Goal: Transaction & Acquisition: Download file/media

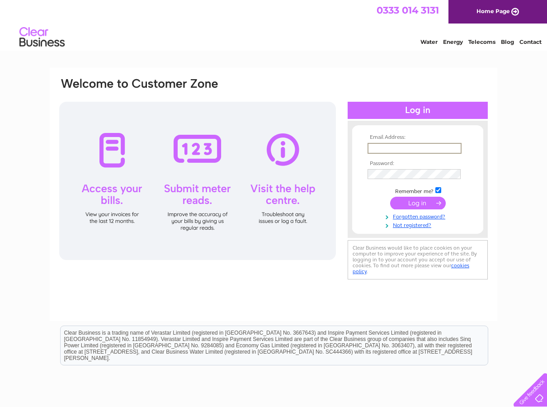
click at [373, 150] on input "text" at bounding box center [414, 148] width 94 height 11
type input "hello@thebordermill.co.uk"
click at [422, 204] on input "submit" at bounding box center [418, 202] width 56 height 13
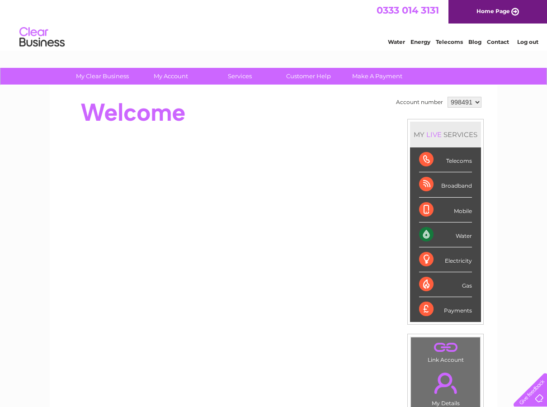
click at [426, 229] on div "Water" at bounding box center [445, 234] width 53 height 25
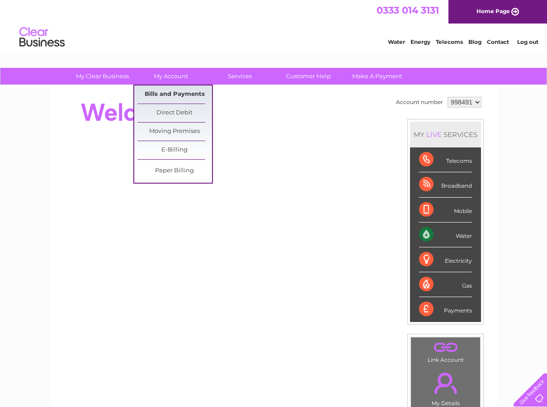
click at [159, 94] on link "Bills and Payments" at bounding box center [174, 94] width 75 height 18
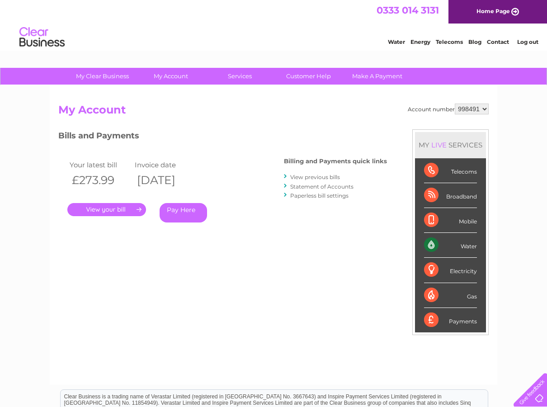
click at [325, 175] on link "View previous bills" at bounding box center [315, 176] width 50 height 7
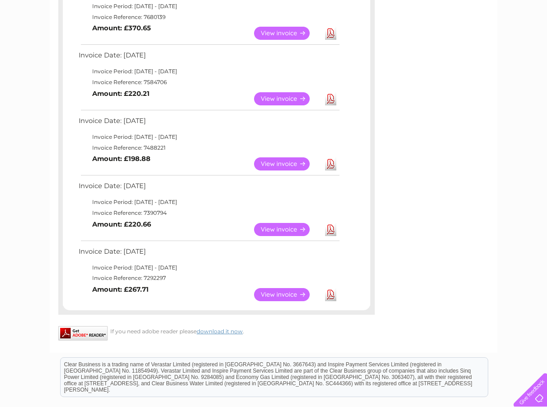
scroll to position [448, 0]
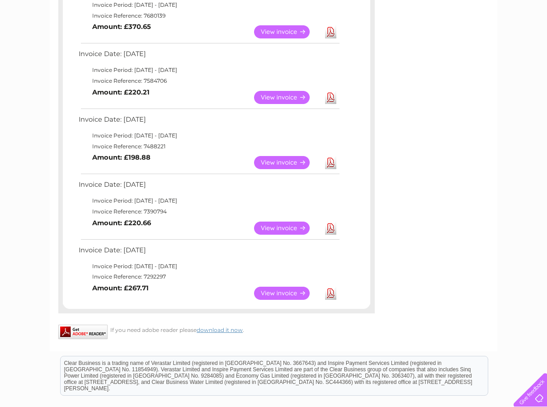
click at [332, 292] on link "Download" at bounding box center [330, 292] width 11 height 13
click at [331, 229] on link "Download" at bounding box center [330, 227] width 11 height 13
click at [327, 162] on link "Download" at bounding box center [330, 162] width 11 height 13
click at [329, 96] on link "Download" at bounding box center [330, 97] width 11 height 13
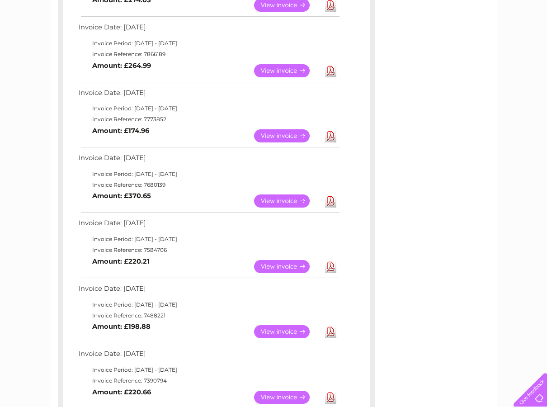
scroll to position [0, 0]
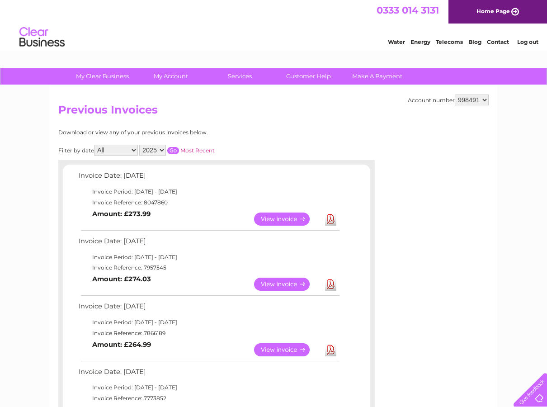
click at [162, 150] on select "2025 2024 2023 2022" at bounding box center [152, 150] width 27 height 11
select select "2024"
click at [140, 145] on select "2025 2024 2023 2022" at bounding box center [152, 150] width 27 height 11
click at [175, 150] on input "button" at bounding box center [173, 150] width 12 height 7
click at [331, 219] on link "Download" at bounding box center [330, 218] width 11 height 13
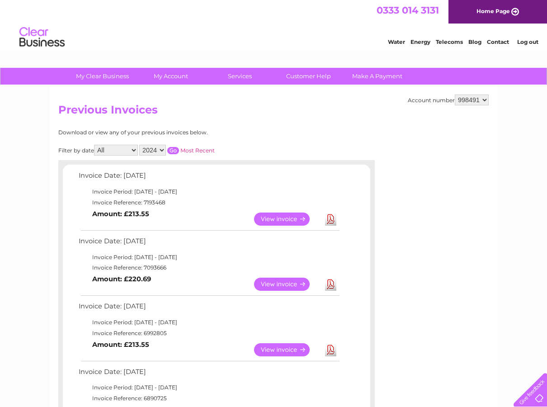
click at [329, 284] on link "Download" at bounding box center [330, 283] width 11 height 13
click at [331, 351] on link "Download" at bounding box center [330, 349] width 11 height 13
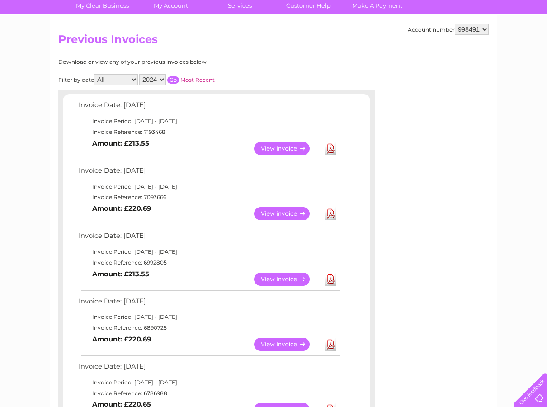
scroll to position [94, 0]
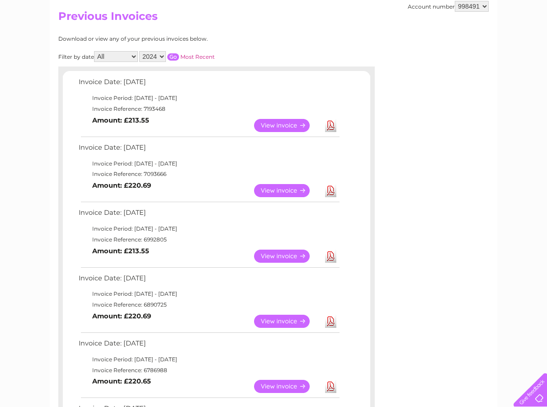
click at [331, 321] on link "Download" at bounding box center [330, 320] width 11 height 13
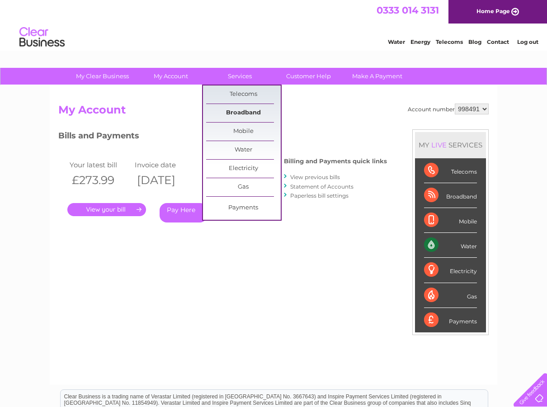
click at [243, 111] on link "Broadband" at bounding box center [243, 113] width 75 height 18
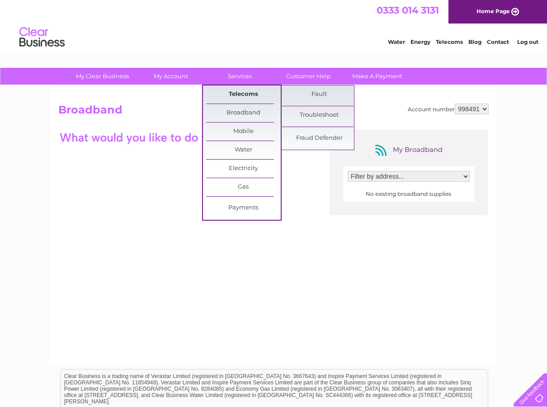
click at [234, 95] on link "Telecoms" at bounding box center [243, 94] width 75 height 18
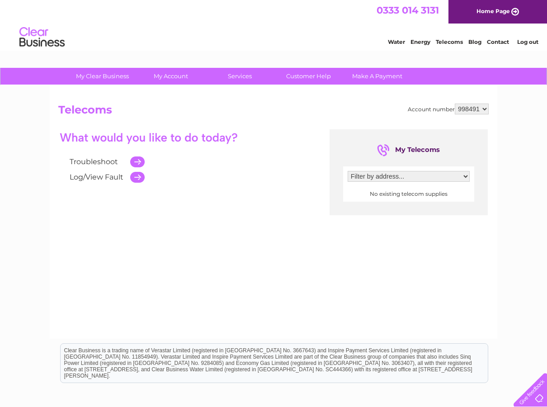
click at [166, 201] on div "Troubleshoot Log/View Fault My Telecoms Filter by address... No existing teleco…" at bounding box center [273, 217] width 430 height 176
